Goal: Task Accomplishment & Management: Use online tool/utility

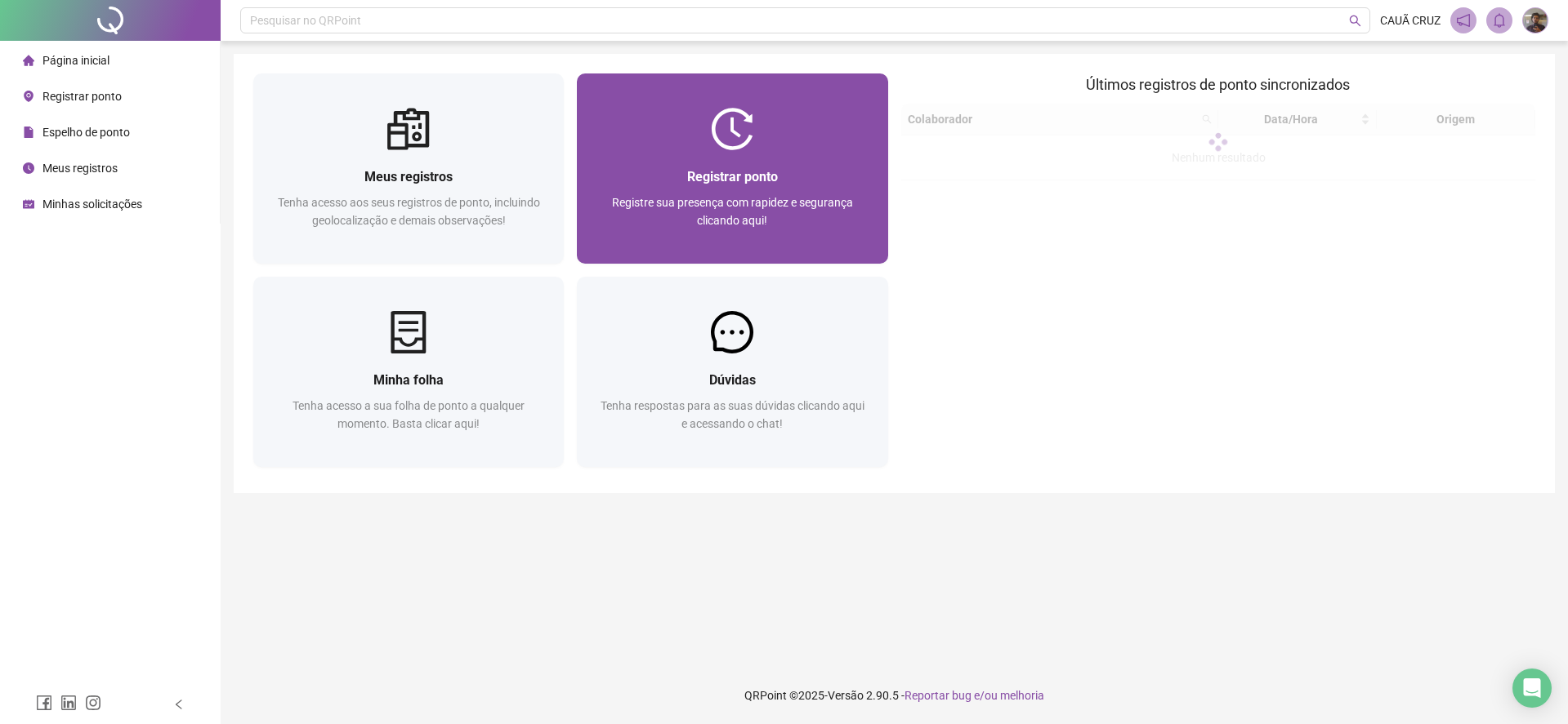
click at [822, 137] on div at bounding box center [731, 128] width 310 height 42
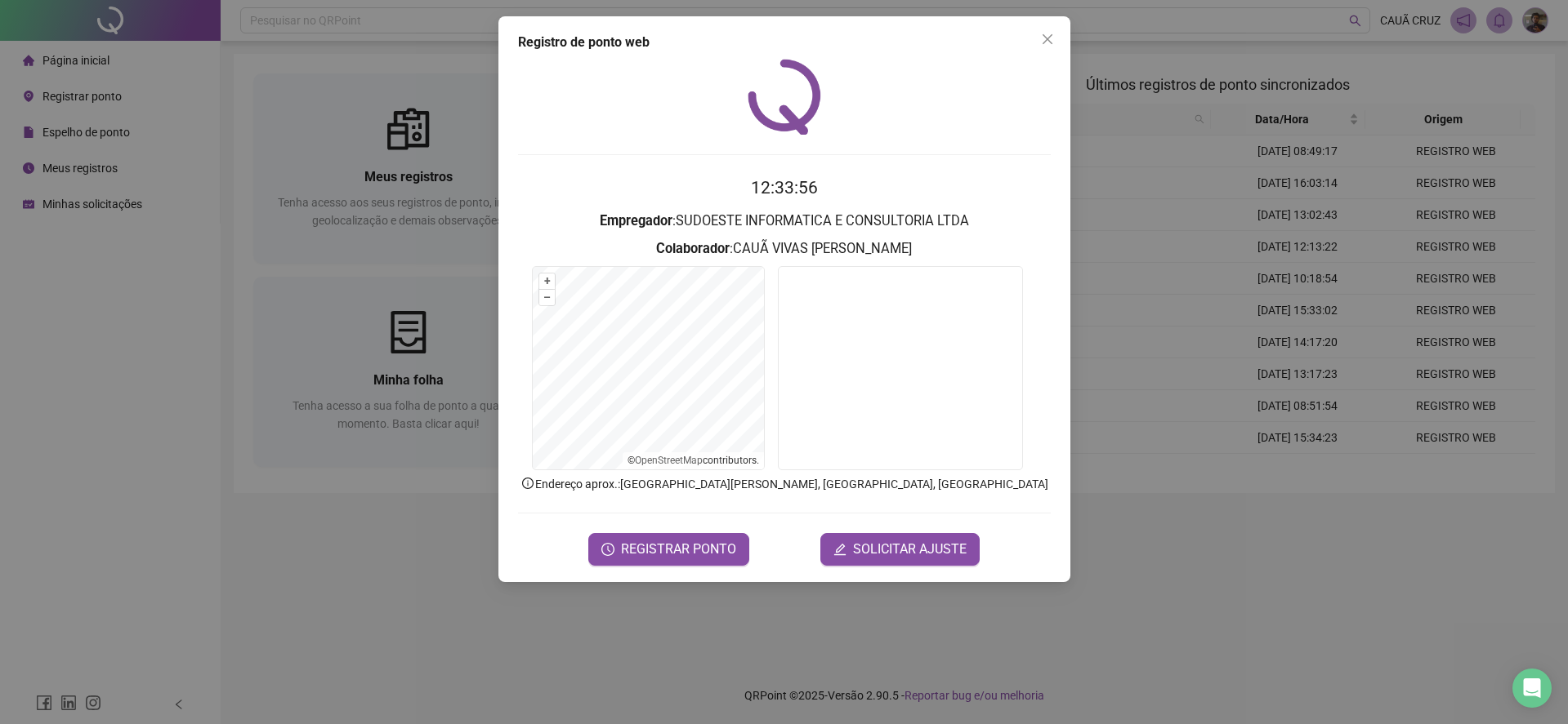
click at [696, 528] on form "12:33:56 Empregador : SUDOESTE INFORMATICA E CONSULTORIA LTDA Colaborador : CAU…" at bounding box center [784, 370] width 532 height 390
click at [703, 558] on span "REGISTRAR PONTO" at bounding box center [678, 550] width 115 height 20
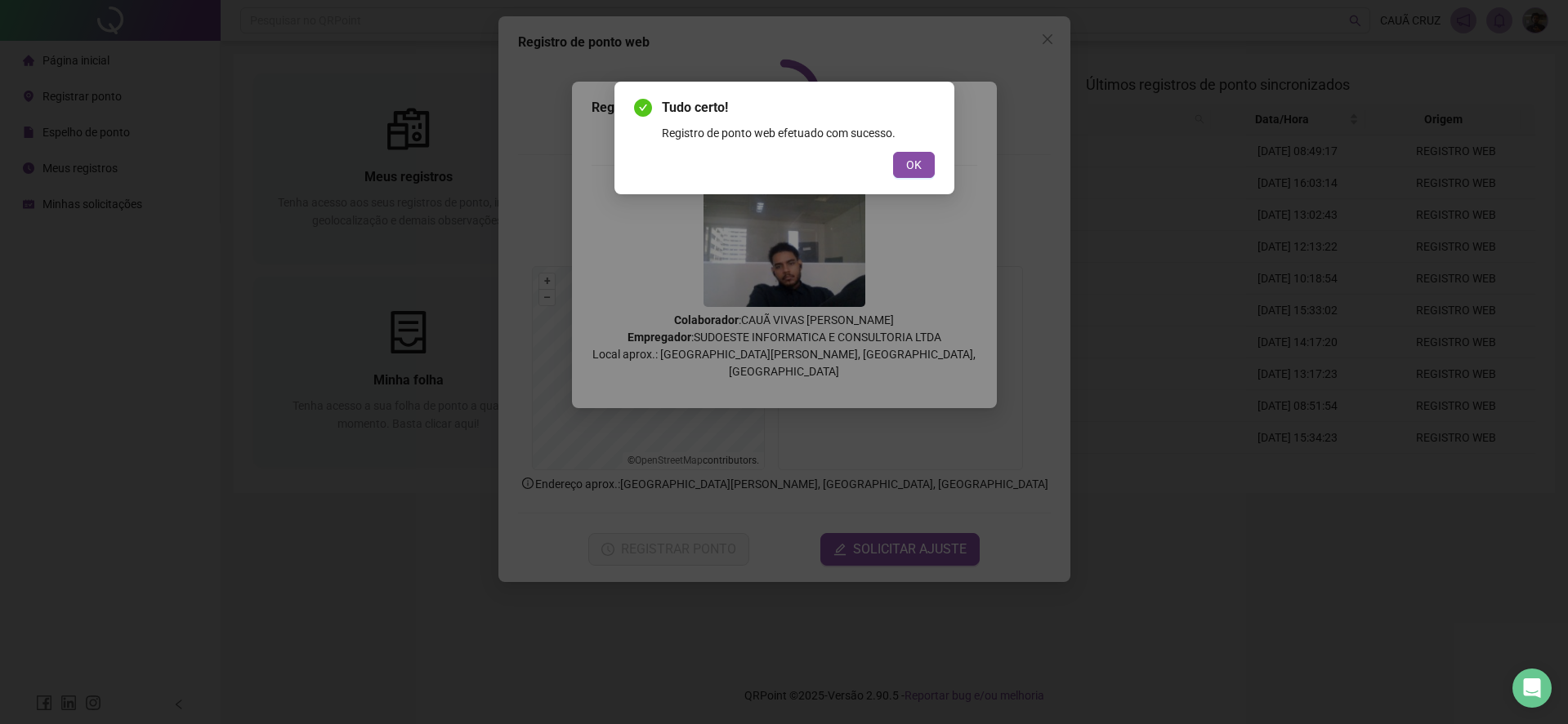
click at [893, 130] on div "Registro de ponto web efetuado com sucesso." at bounding box center [798, 133] width 273 height 18
click at [899, 156] on button "OK" at bounding box center [913, 164] width 42 height 26
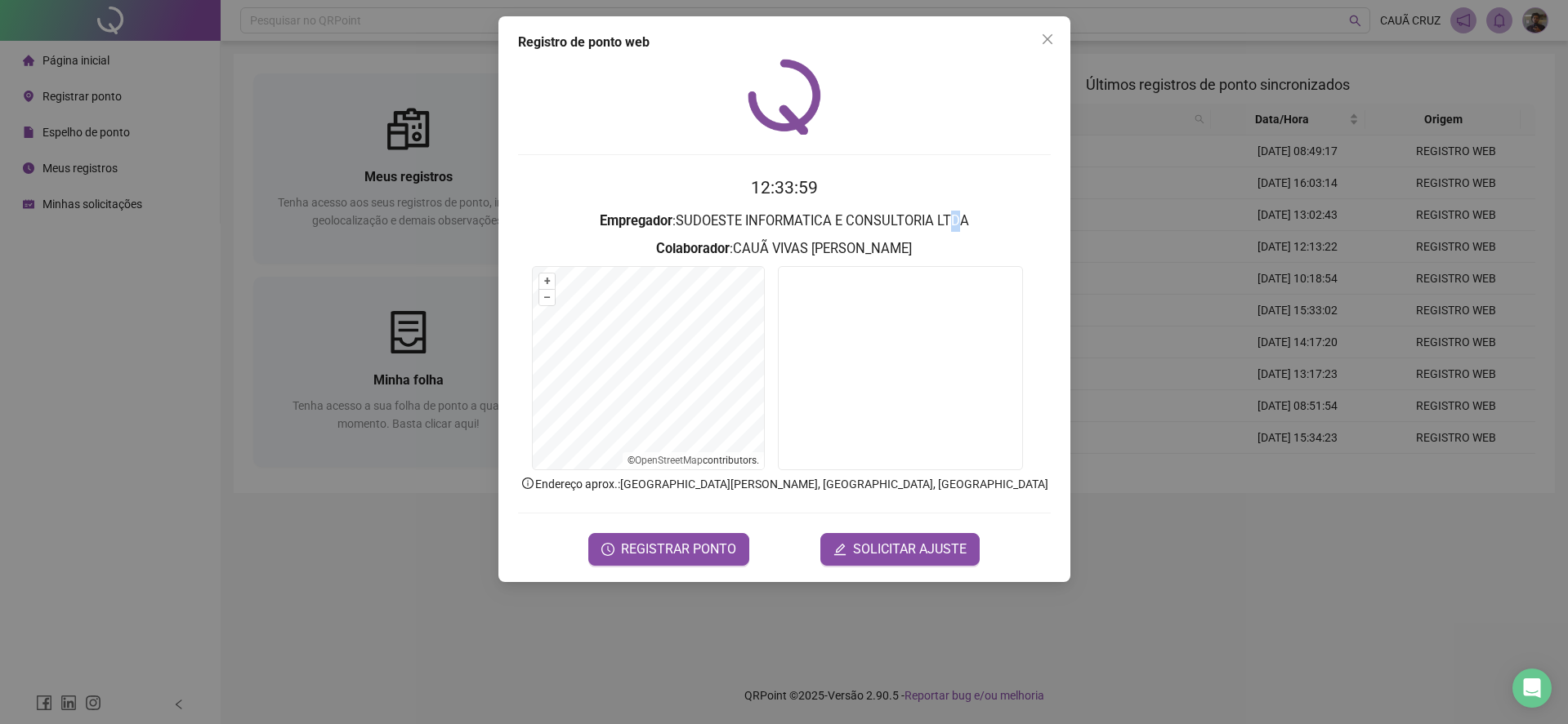
click at [960, 225] on h3 "Empregador : SUDOESTE INFORMATICA E CONSULTORIA LTDA" at bounding box center [784, 221] width 532 height 22
click at [1053, 26] on button "Close" at bounding box center [1047, 39] width 26 height 26
